Goal: Leave review/rating

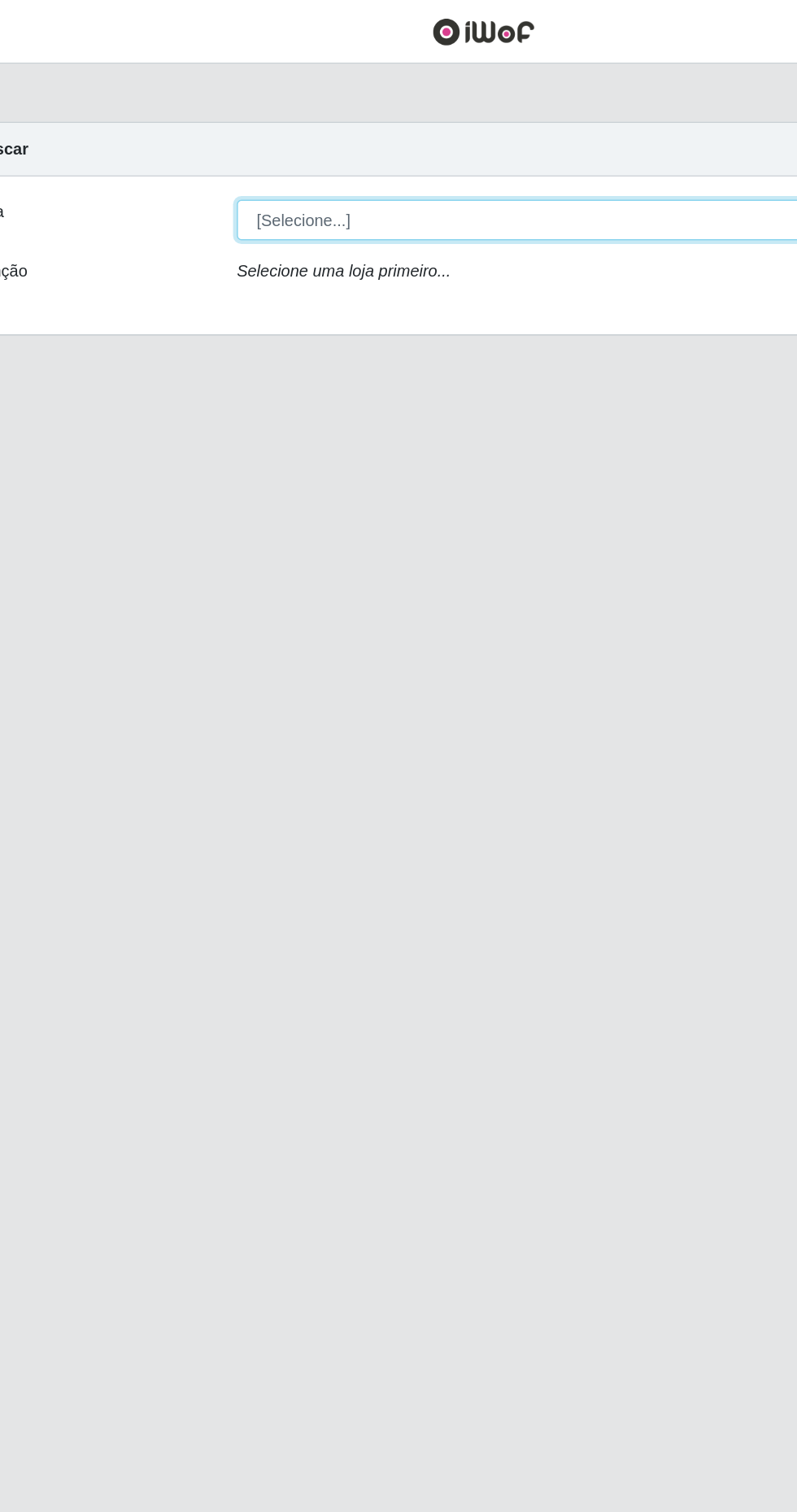
click at [432, 140] on select "[Selecione...] Extrabom - Loja 40 [GEOGRAPHIC_DATA]" at bounding box center [490, 155] width 529 height 29
select select "538"
click at [226, 140] on select "[Selecione...] Extrabom - Loja 40 [GEOGRAPHIC_DATA]" at bounding box center [490, 155] width 529 height 29
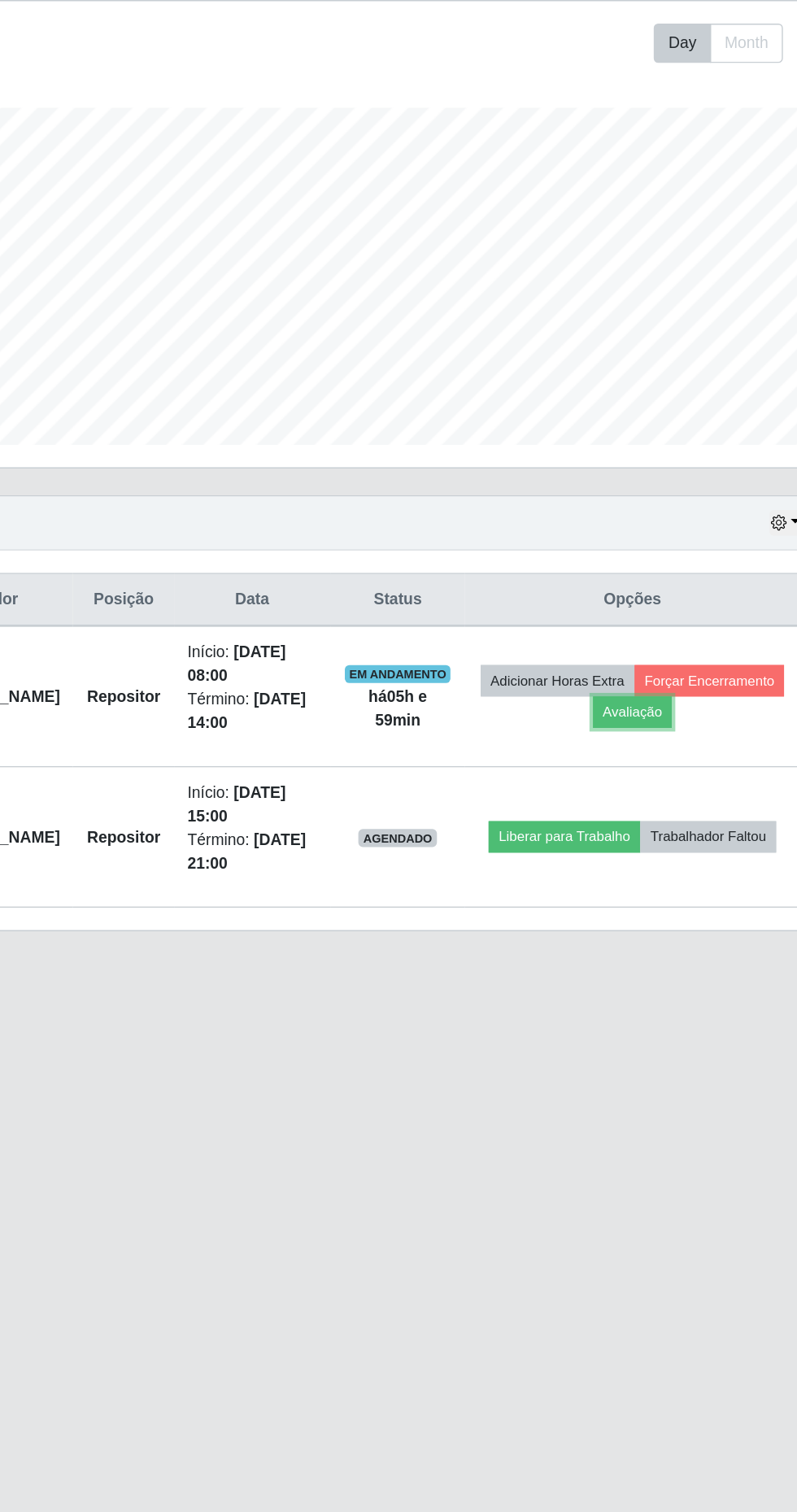
click at [663, 764] on button "Avaliação" at bounding box center [634, 775] width 58 height 23
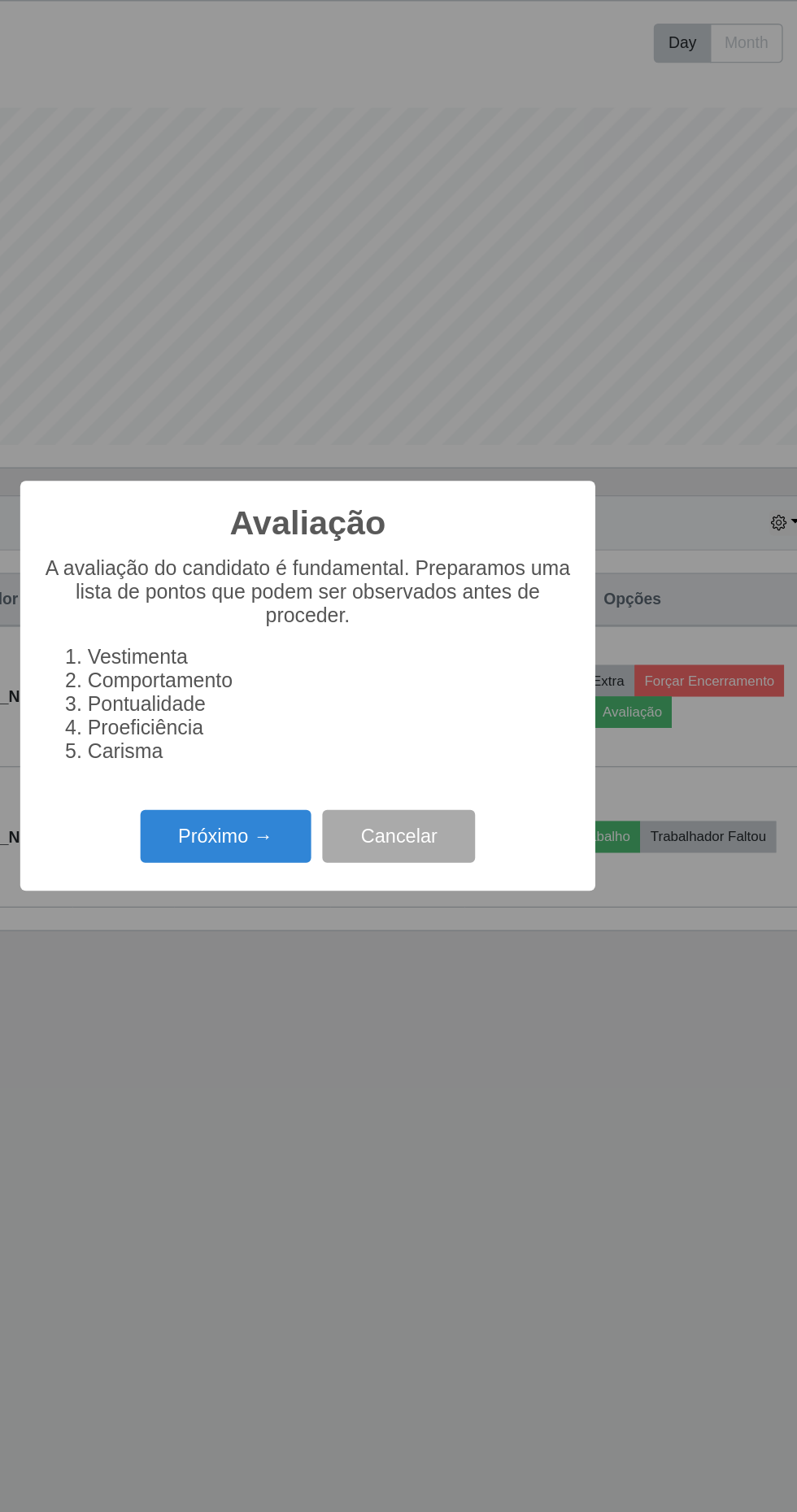
click at [344, 884] on button "Próximo →" at bounding box center [339, 865] width 124 height 38
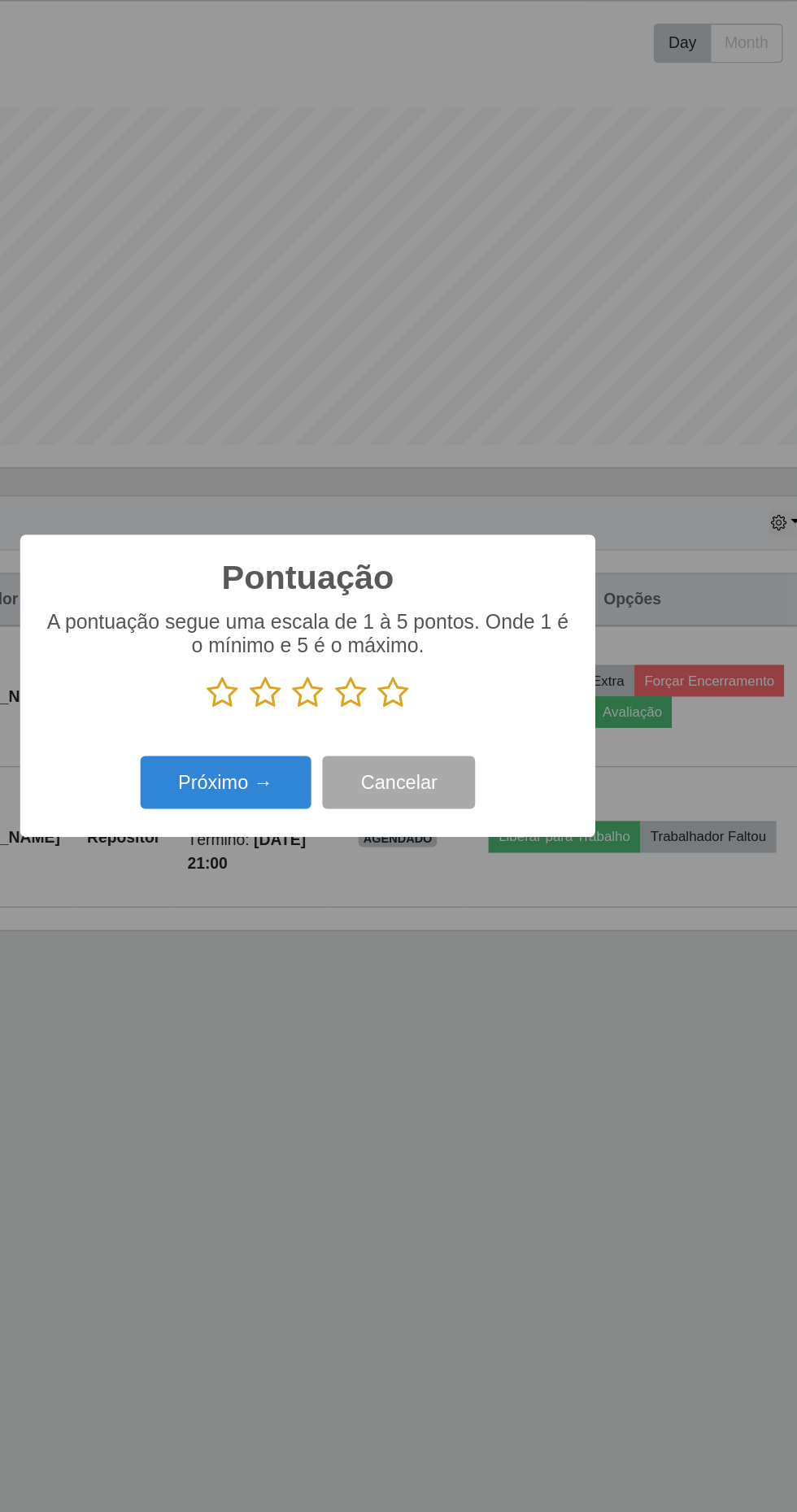
click at [456, 773] on icon at bounding box center [460, 761] width 23 height 25
click at [449, 773] on input "radio" at bounding box center [449, 773] width 0 height 0
click at [354, 845] on button "Próximo →" at bounding box center [339, 826] width 124 height 38
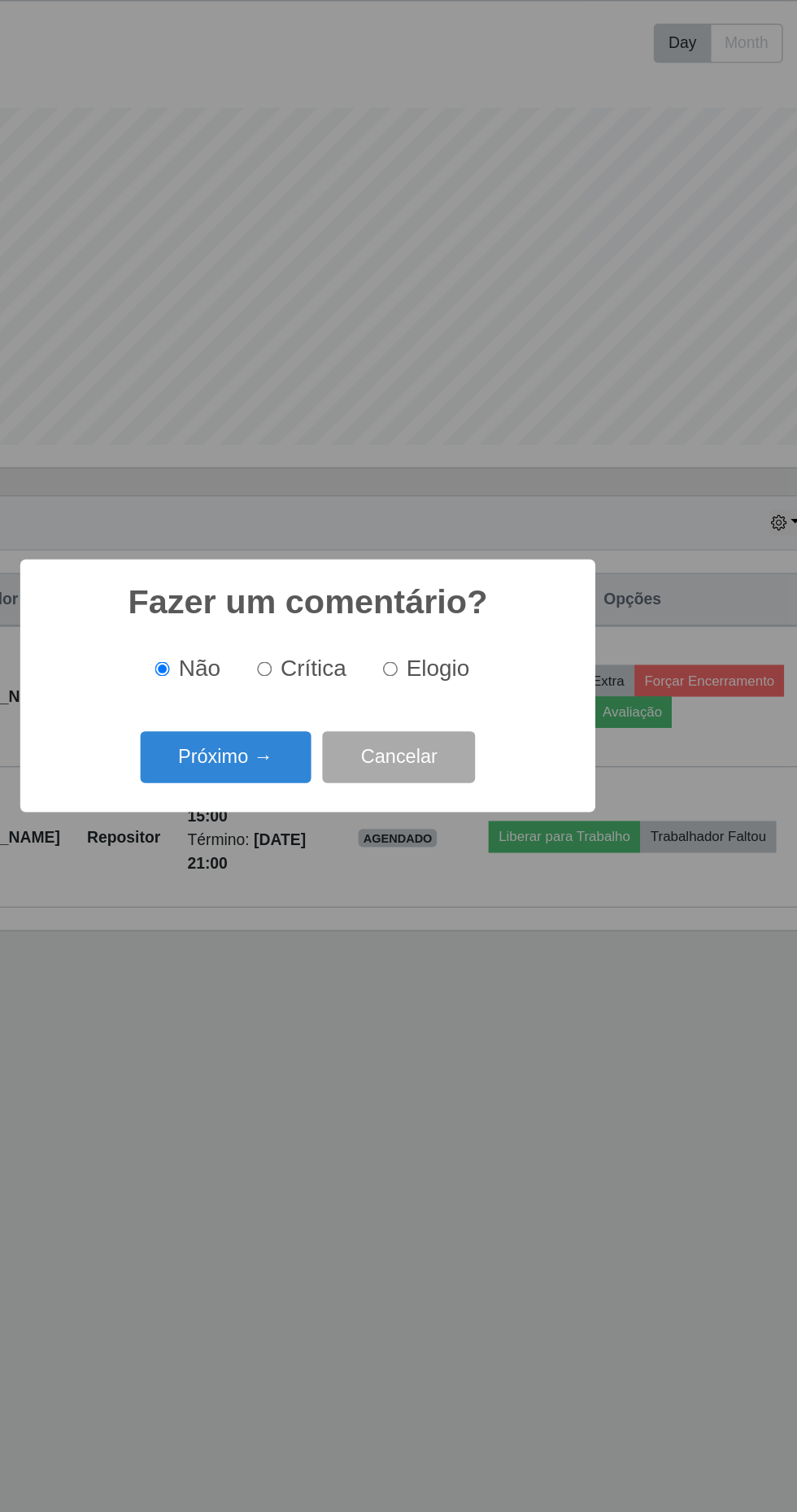
click at [334, 827] on button "Próximo →" at bounding box center [339, 808] width 124 height 38
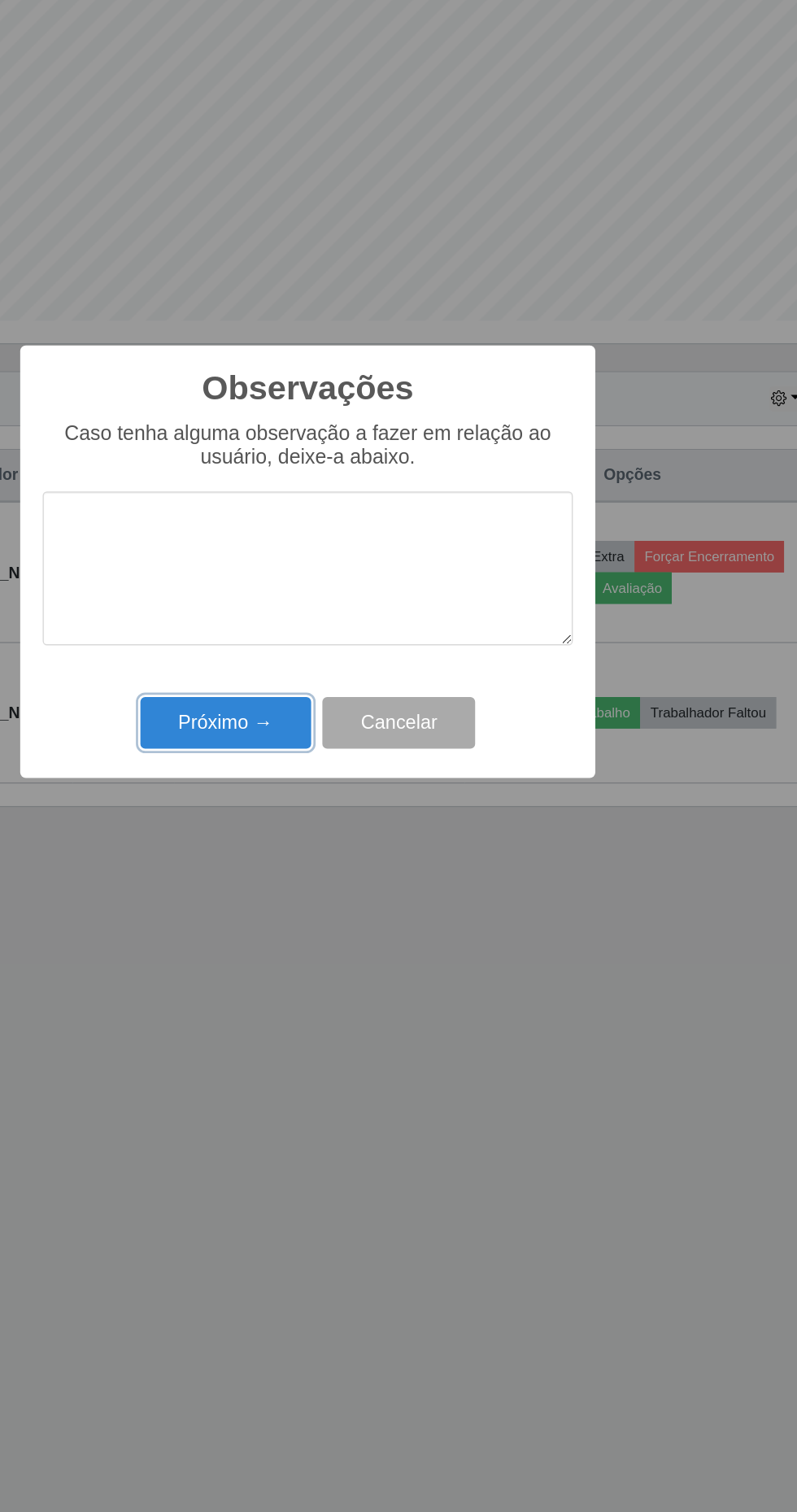
click at [336, 872] on button "Próximo →" at bounding box center [339, 872] width 124 height 38
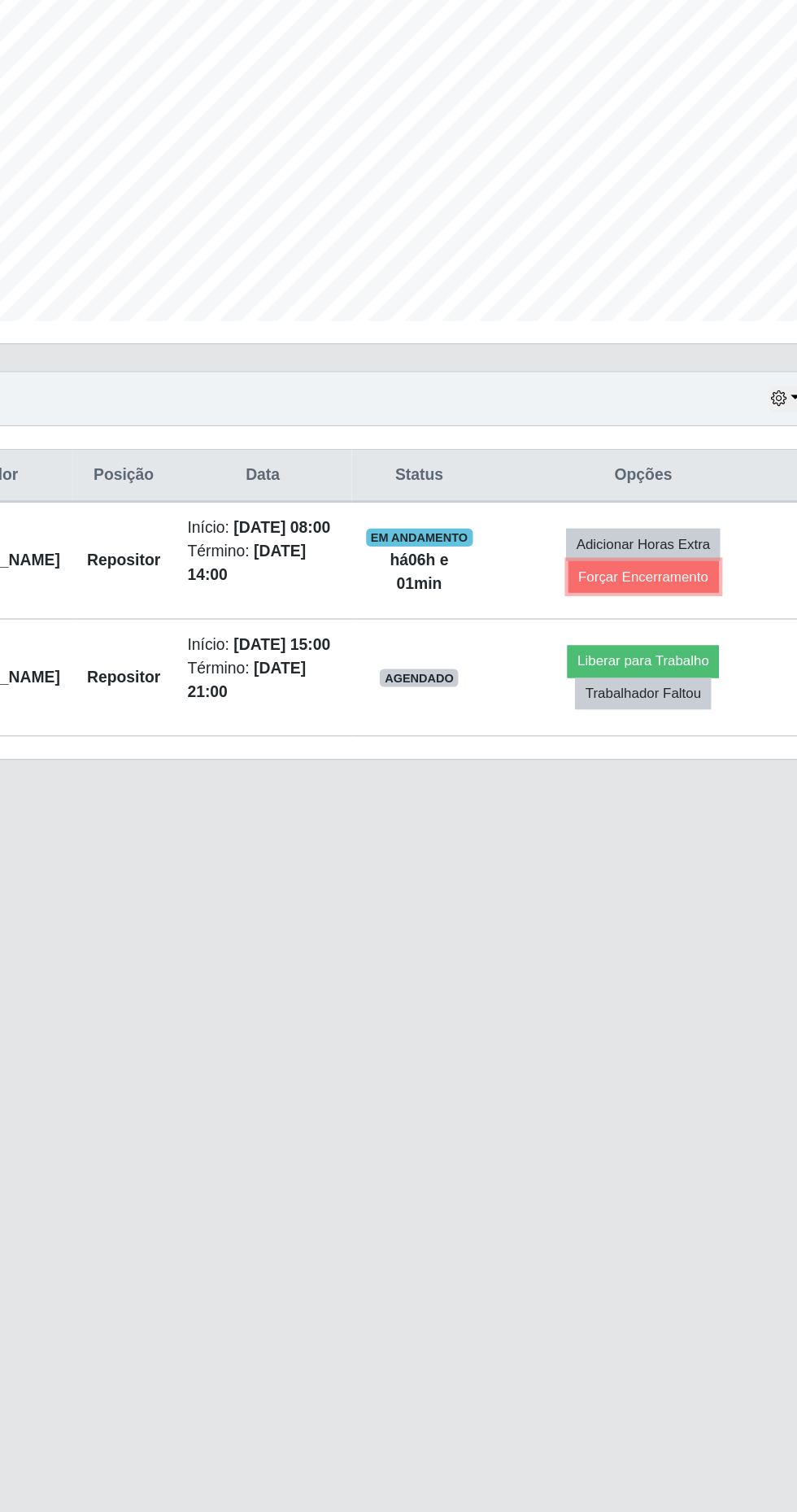
click at [673, 775] on button "Forçar Encerramento" at bounding box center [642, 766] width 109 height 23
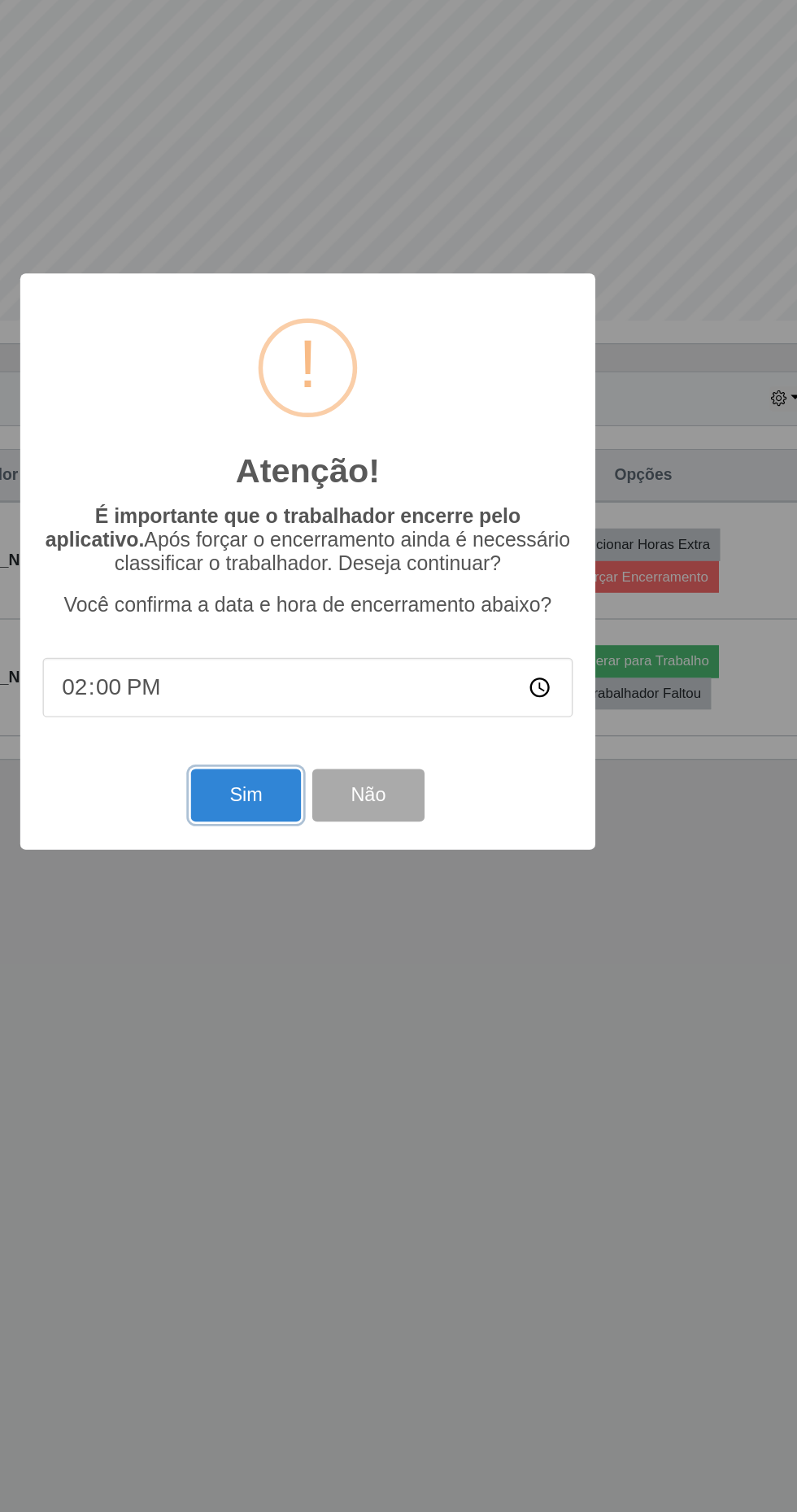
click at [356, 923] on button "Sim" at bounding box center [353, 924] width 79 height 38
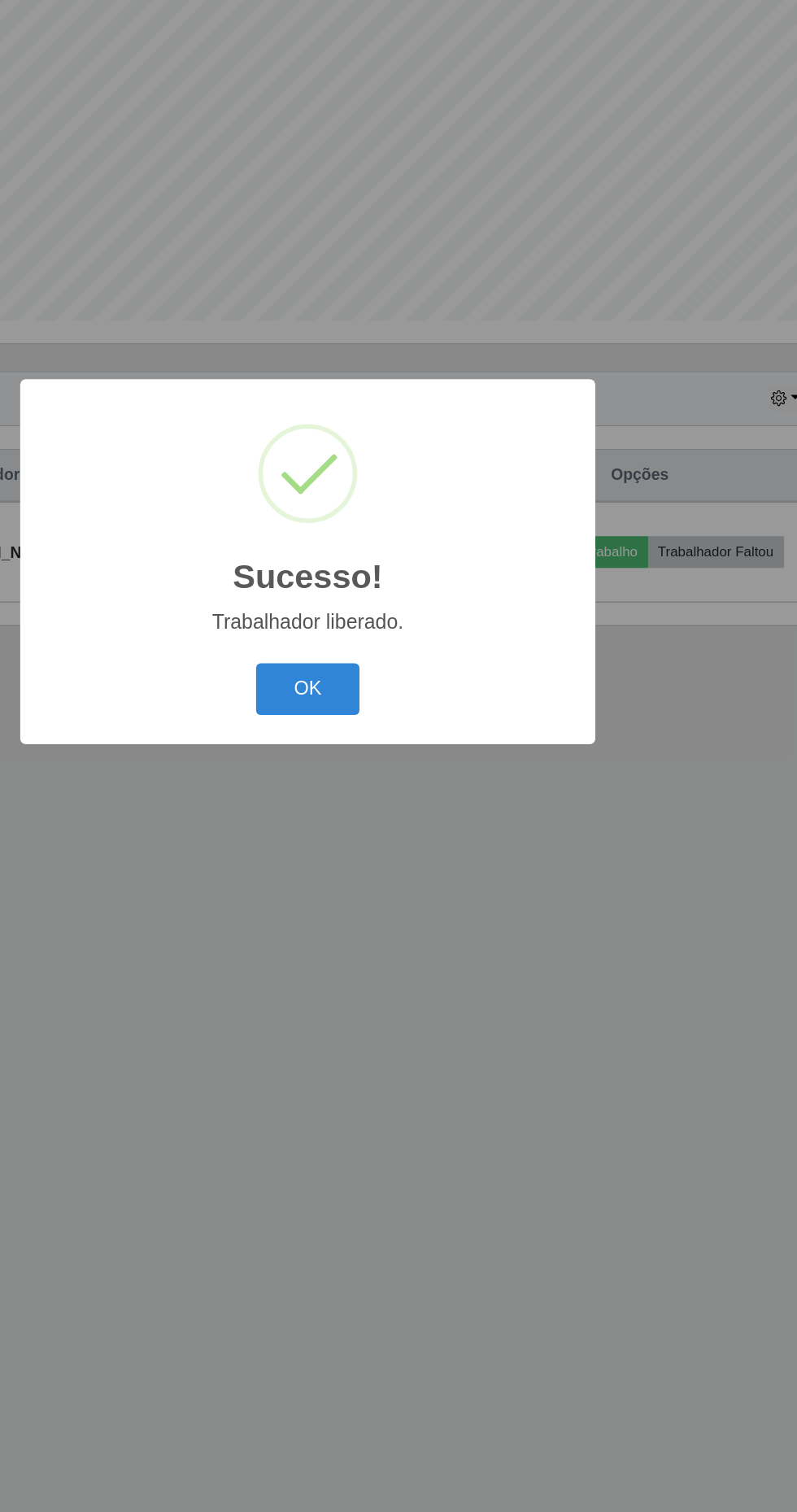
click at [403, 862] on button "OK" at bounding box center [398, 848] width 76 height 38
